Goal: Transaction & Acquisition: Purchase product/service

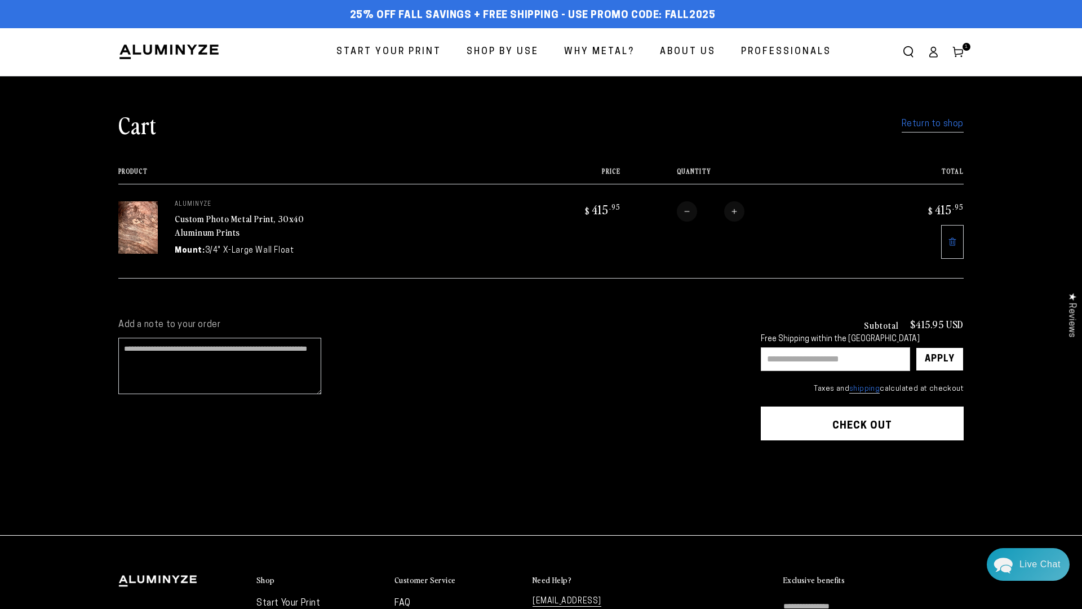
click at [805, 357] on input "text" at bounding box center [835, 359] width 149 height 24
paste input "**********"
type input "**********"
click at [935, 360] on div "Apply" at bounding box center [940, 359] width 30 height 23
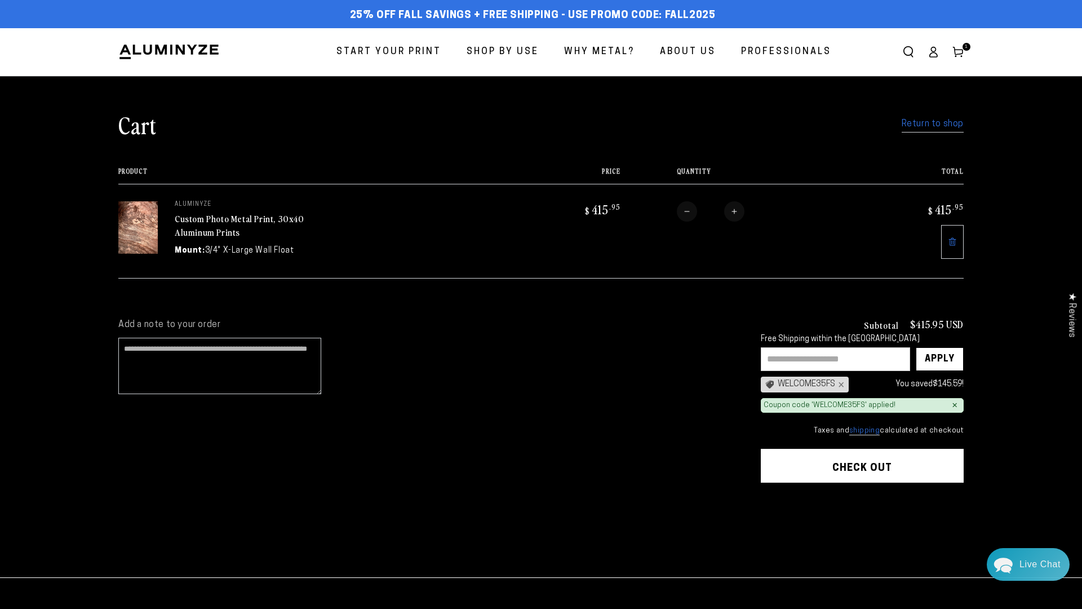
click at [895, 461] on button "Check out" at bounding box center [862, 466] width 203 height 34
click at [842, 459] on button "Check out" at bounding box center [862, 466] width 203 height 34
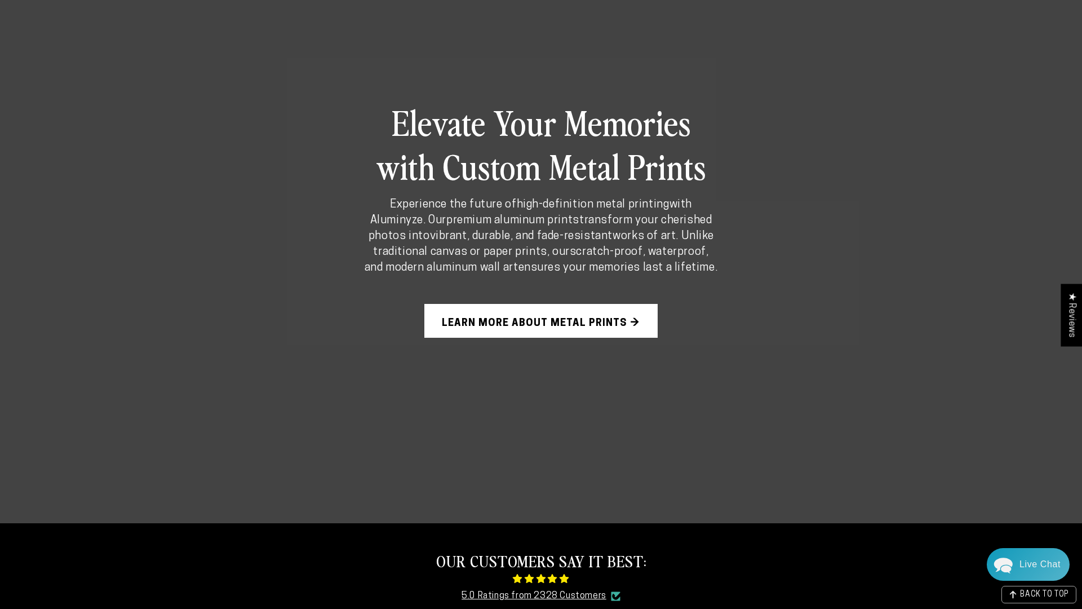
scroll to position [875, 0]
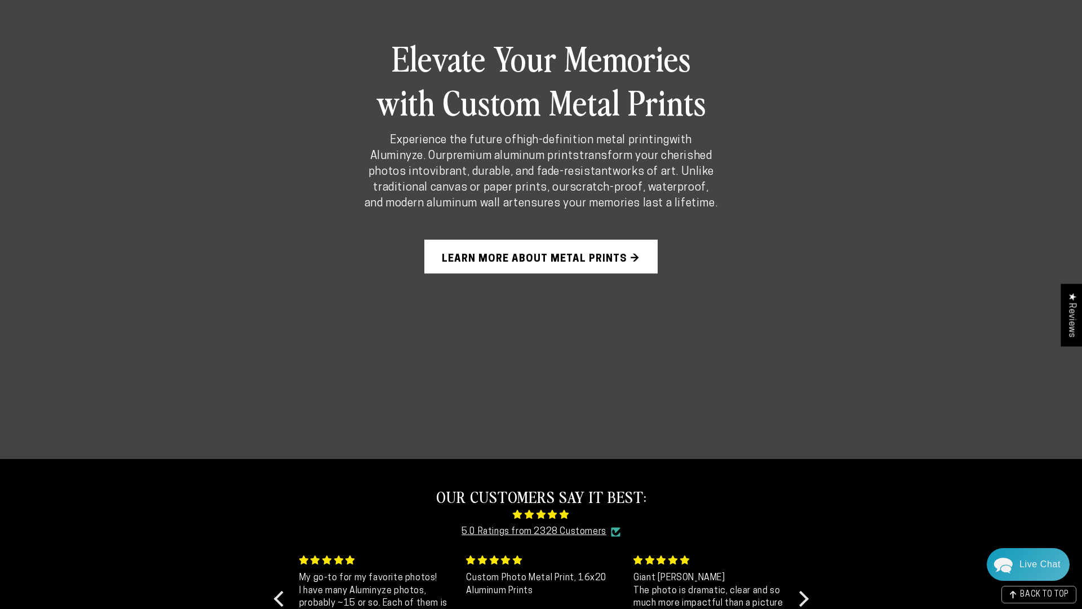
click at [467, 260] on link "Learn More About Metal Prints →" at bounding box center [540, 257] width 233 height 34
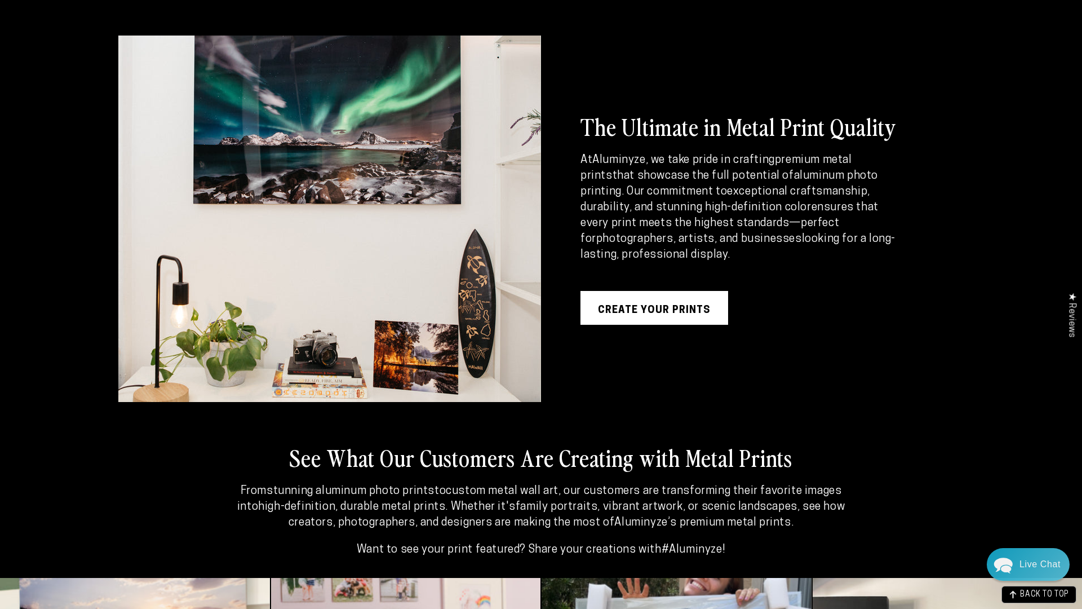
scroll to position [2068, 0]
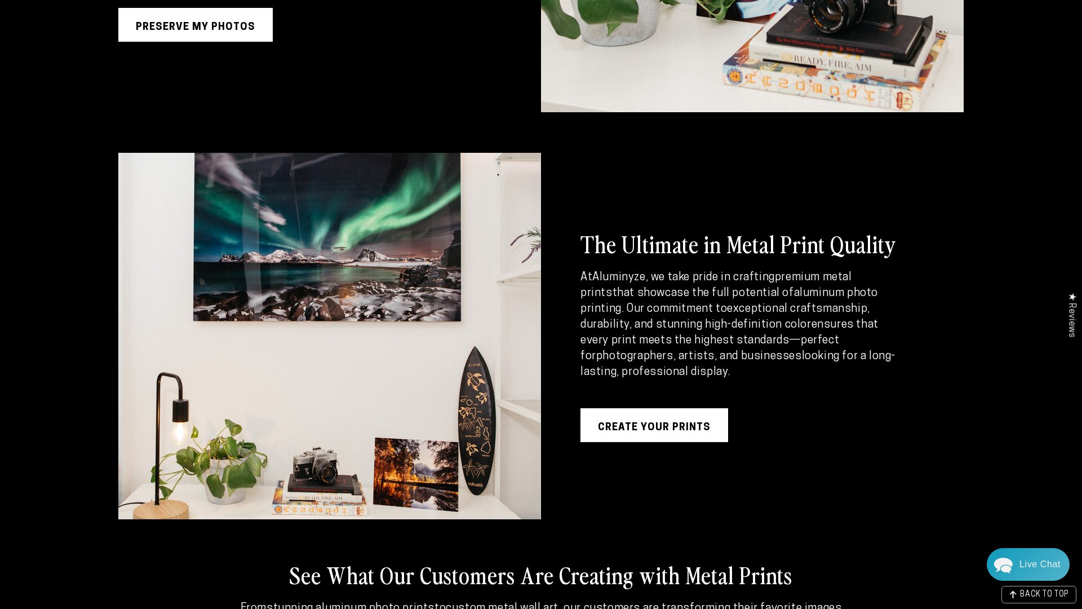
click at [649, 422] on link "Create your prints" at bounding box center [654, 425] width 148 height 34
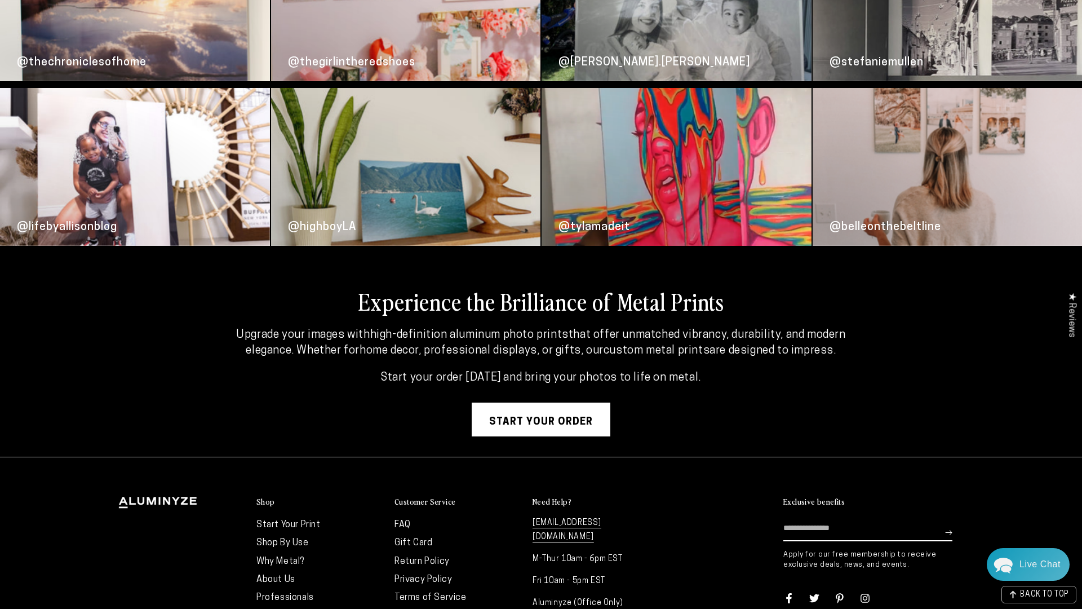
scroll to position [2937, 0]
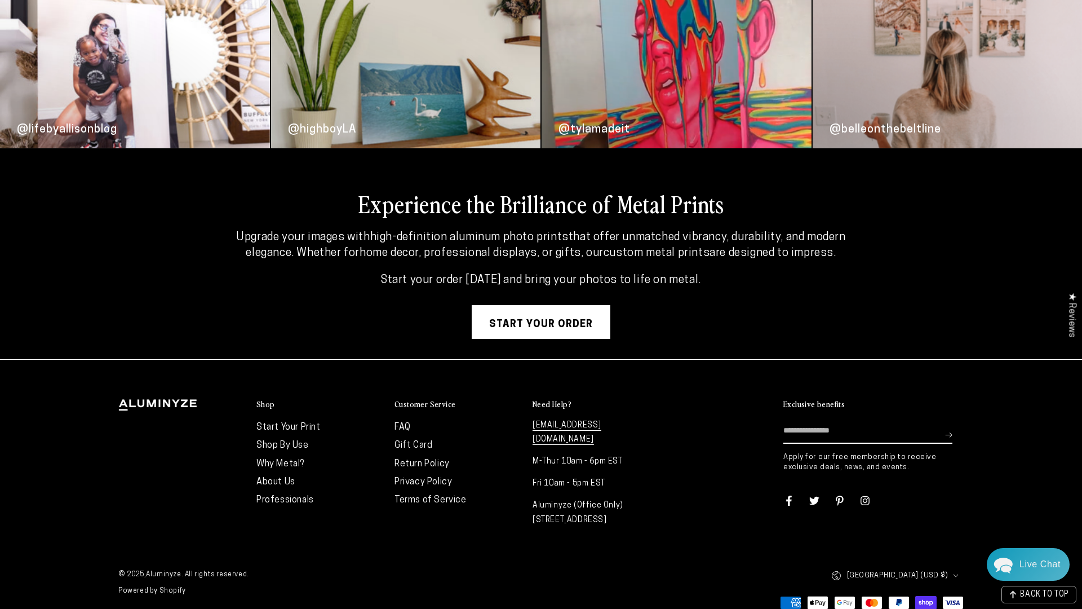
click at [283, 459] on link "Why Metal?" at bounding box center [280, 463] width 48 height 9
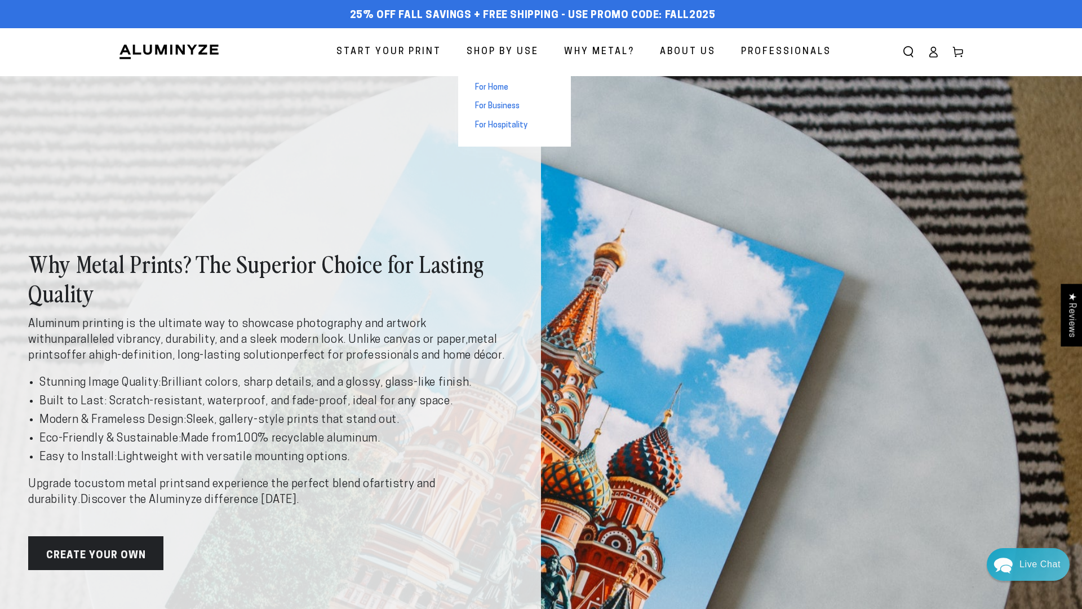
click at [490, 82] on span "For Home" at bounding box center [491, 87] width 33 height 11
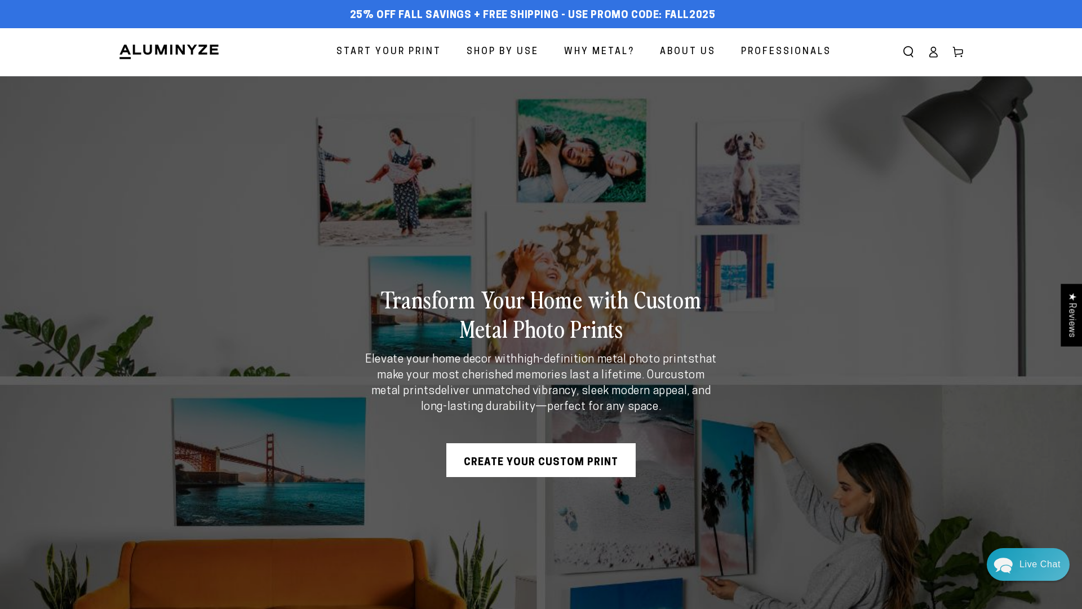
click at [800, 53] on span "Professionals" at bounding box center [786, 52] width 90 height 16
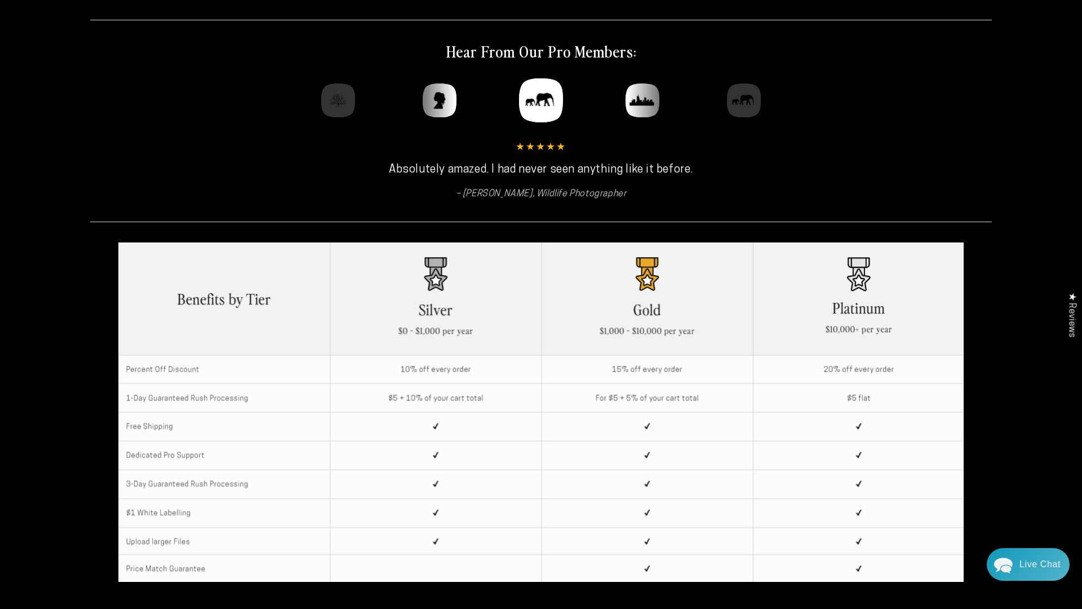
scroll to position [445, 0]
